Goal: Task Accomplishment & Management: Manage account settings

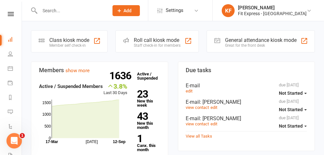
click at [64, 14] on input "text" at bounding box center [71, 10] width 66 height 9
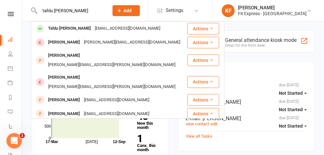
type input "tahlu frazer"
click at [63, 27] on div "Tahlu [PERSON_NAME]" at bounding box center [69, 28] width 47 height 9
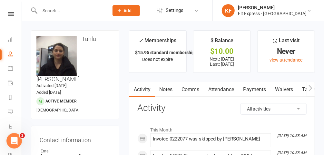
click at [163, 86] on link "Notes" at bounding box center [166, 89] width 22 height 15
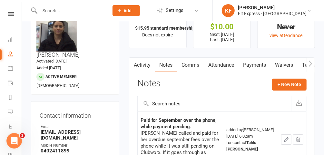
scroll to position [24, 0]
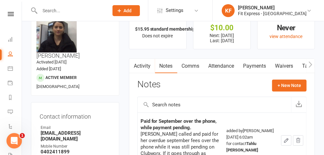
click at [250, 61] on link "Payments" at bounding box center [255, 66] width 32 height 15
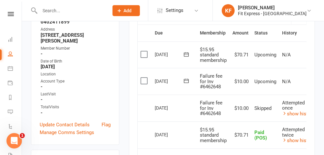
scroll to position [0, 25]
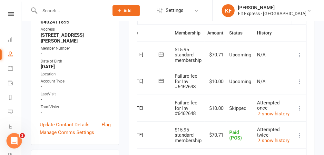
click at [278, 138] on link "show history" at bounding box center [274, 141] width 33 height 6
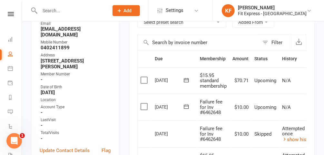
scroll to position [0, 0]
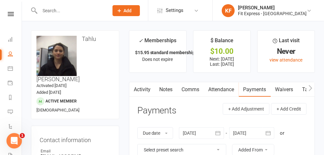
click at [159, 89] on link "Notes" at bounding box center [166, 89] width 22 height 15
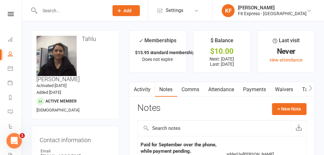
click at [76, 10] on input "text" at bounding box center [71, 10] width 66 height 9
type input "m"
click at [311, 10] on link "KF Karl Faraj Fit Express - Eltham" at bounding box center [268, 10] width 92 height 13
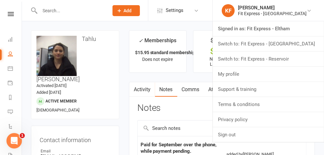
click at [292, 60] on link "Switch to: Fit Express - Reservoir" at bounding box center [268, 59] width 111 height 15
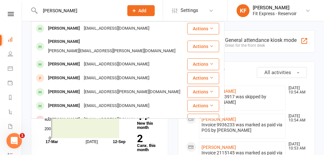
type input "mark heeney"
click at [85, 29] on div "markheeny@gmail.com" at bounding box center [116, 28] width 69 height 9
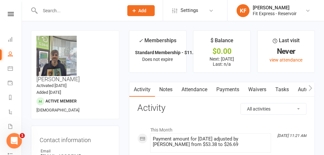
click at [260, 90] on link "Waivers" at bounding box center [257, 89] width 27 height 15
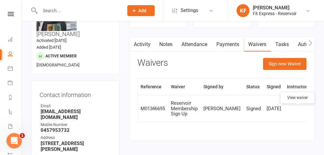
scroll to position [0, 11]
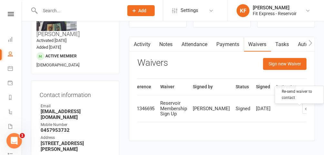
click at [317, 111] on icon "button" at bounding box center [319, 109] width 5 height 5
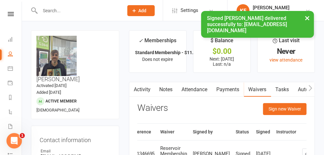
click at [9, 11] on div "× Signed waiver delivered successfully to: markheeny@gmail.com" at bounding box center [158, 11] width 316 height 0
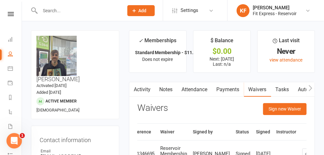
click at [9, 13] on icon at bounding box center [11, 14] width 6 height 4
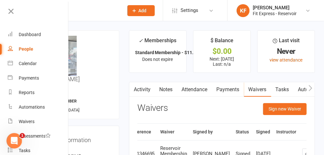
click at [309, 10] on icon at bounding box center [308, 10] width 5 height 5
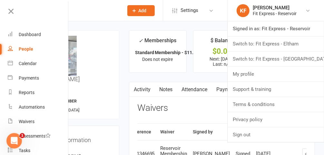
click at [293, 61] on link "Switch to: Fit Express - [GEOGRAPHIC_DATA]" at bounding box center [276, 59] width 97 height 15
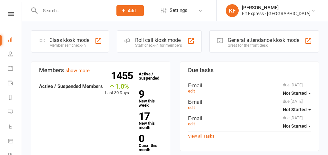
click at [311, 11] on icon at bounding box center [313, 10] width 5 height 5
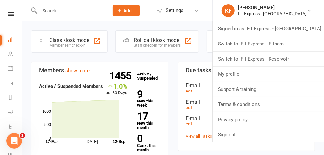
click at [292, 58] on link "Switch to: Fit Express - Reservoir" at bounding box center [268, 59] width 111 height 15
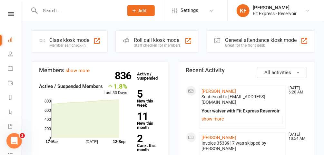
click at [309, 10] on icon at bounding box center [308, 10] width 5 height 5
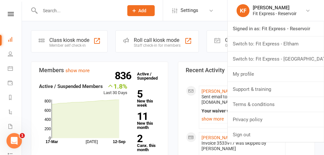
click at [285, 43] on link "Switch to: Fit Express - Eltham" at bounding box center [276, 43] width 97 height 15
